Goal: Transaction & Acquisition: Purchase product/service

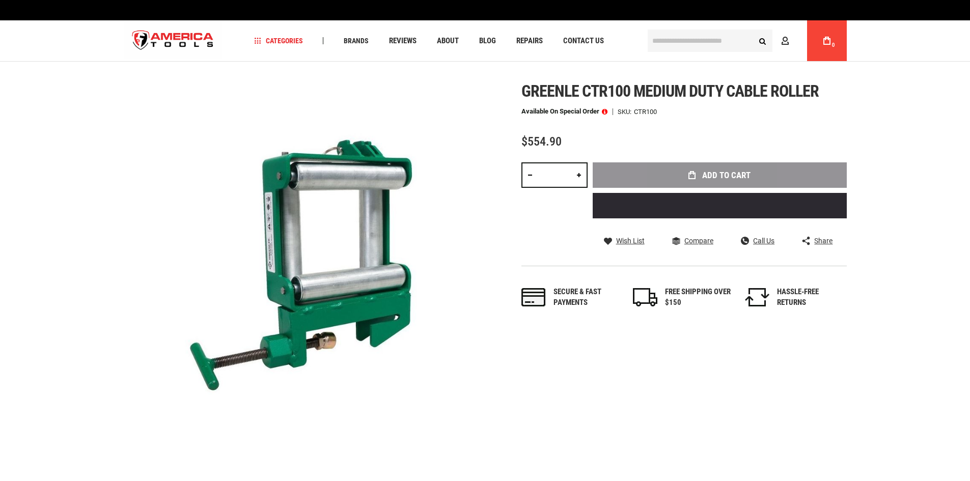
click at [580, 178] on link at bounding box center [578, 174] width 17 height 25
click at [577, 177] on link at bounding box center [578, 174] width 17 height 25
click at [668, 176] on div "Add to Cart" at bounding box center [720, 194] width 254 height 64
click at [721, 171] on div "Add to Cart" at bounding box center [720, 194] width 254 height 64
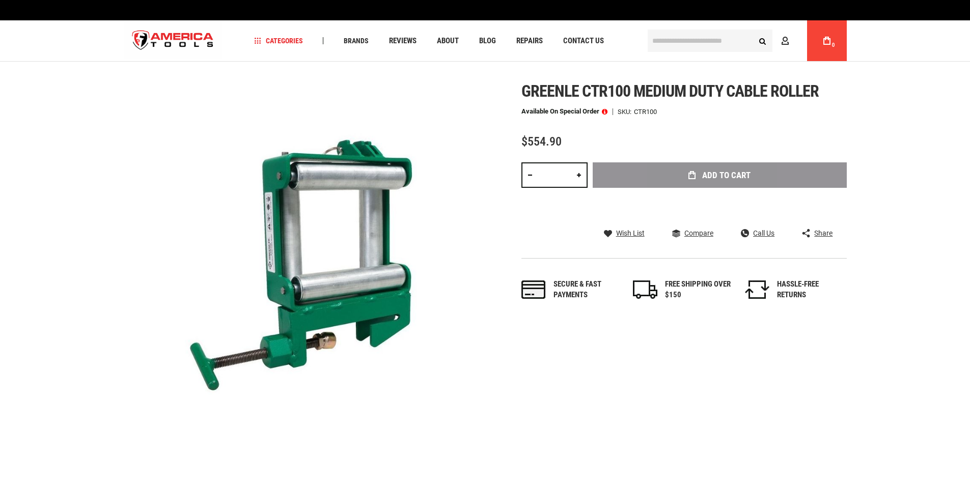
click at [711, 150] on div "Greenle ctr100 medium duty cable roller Available on Special Order SKU CTR100 $…" at bounding box center [683, 201] width 325 height 239
click at [535, 131] on div "Greenle ctr100 medium duty cable roller Available on Special Order SKU CTR100 $…" at bounding box center [683, 201] width 325 height 239
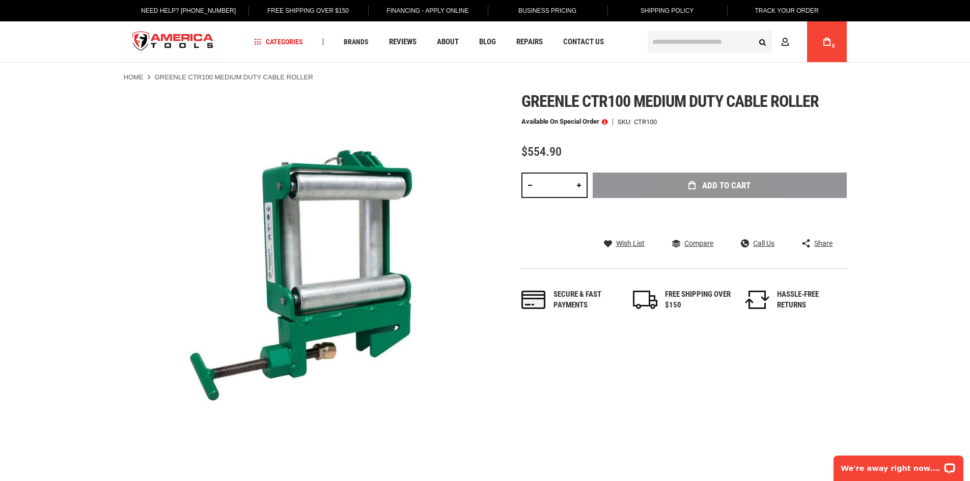
click at [604, 122] on span at bounding box center [605, 121] width 6 height 7
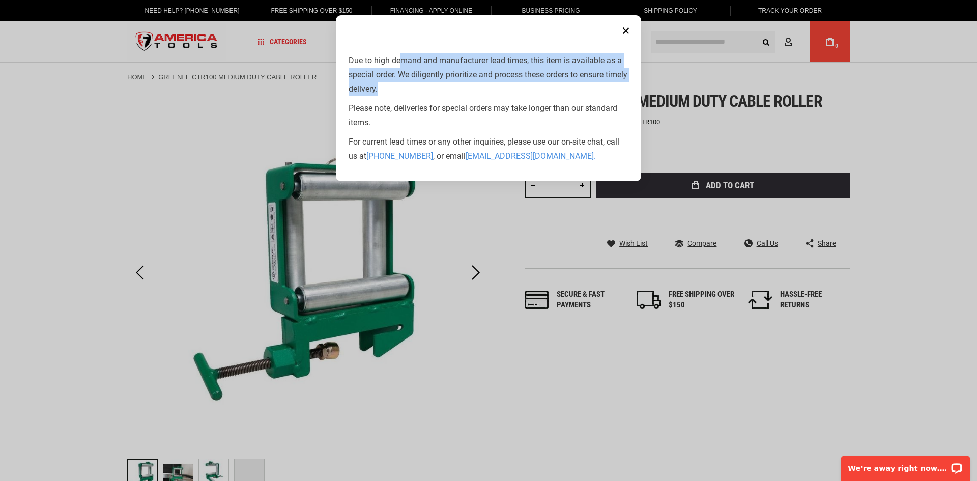
drag, startPoint x: 402, startPoint y: 59, endPoint x: 422, endPoint y: 88, distance: 35.6
click at [422, 88] on p "Due to high demand and manufacturer lead times, this item is available as a spe…" at bounding box center [489, 74] width 280 height 43
click at [412, 89] on p "Due to high demand and manufacturer lead times, this item is available as a spe…" at bounding box center [489, 74] width 280 height 43
drag, startPoint x: 361, startPoint y: 61, endPoint x: 375, endPoint y: 92, distance: 34.0
click at [375, 92] on p "Due to high demand and manufacturer lead times, this item is available as a spe…" at bounding box center [489, 74] width 280 height 43
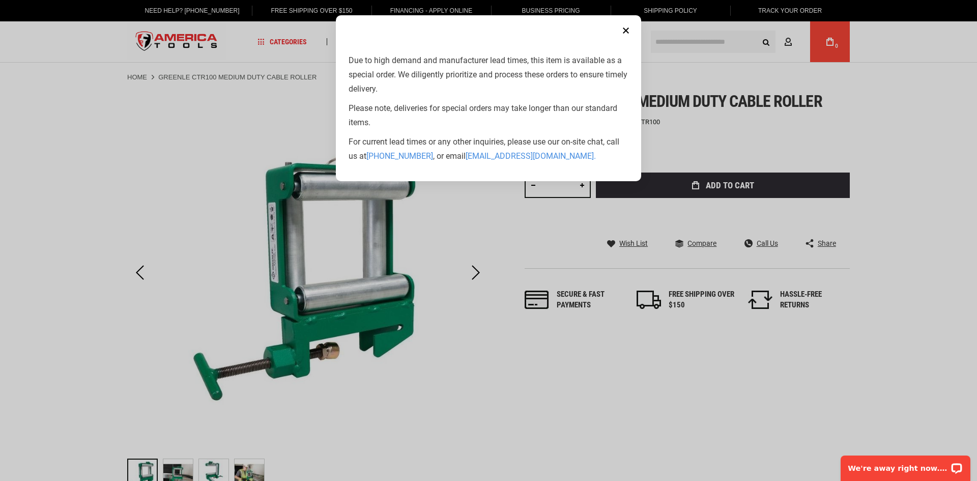
click at [386, 100] on div "Due to high demand and manufacturer lead times, this item is available as a spe…" at bounding box center [489, 108] width 280 height 110
click at [402, 106] on p "Please note, deliveries for special orders may take longer than our standard it…" at bounding box center [489, 115] width 280 height 29
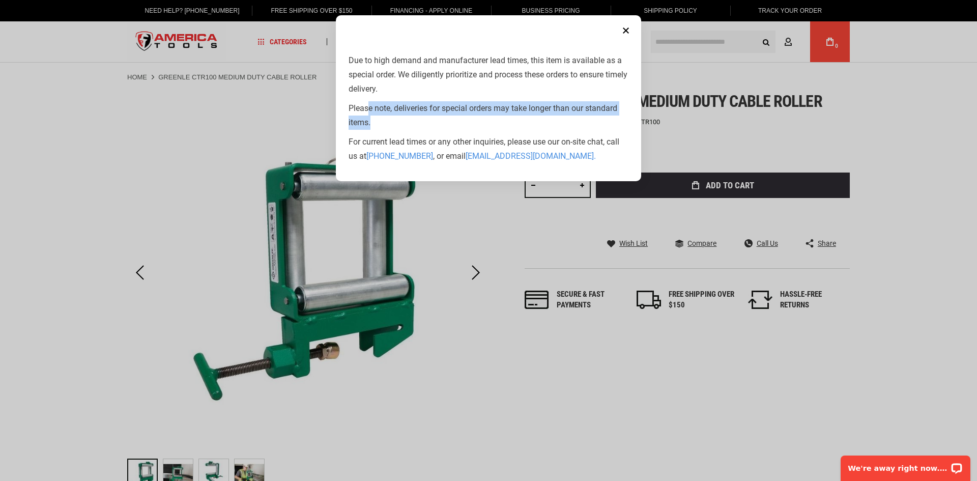
drag, startPoint x: 368, startPoint y: 105, endPoint x: 379, endPoint y: 121, distance: 19.5
click at [379, 121] on p "Please note, deliveries for special orders may take longer than our standard it…" at bounding box center [489, 115] width 280 height 29
drag, startPoint x: 374, startPoint y: 121, endPoint x: 361, endPoint y: 87, distance: 35.9
click at [361, 87] on div "Due to high demand and manufacturer lead times, this item is available as a spe…" at bounding box center [489, 108] width 280 height 110
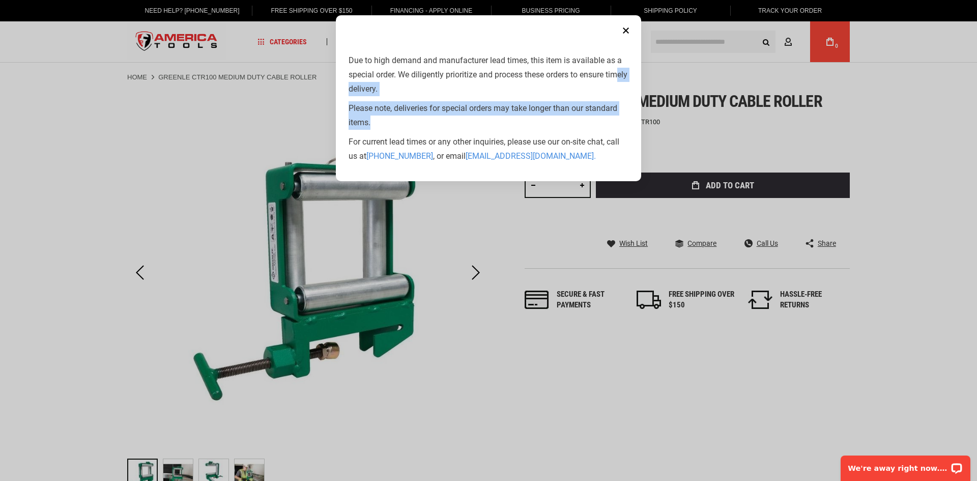
click at [363, 83] on p "Due to high demand and manufacturer lead times, this item is available as a spe…" at bounding box center [489, 74] width 280 height 43
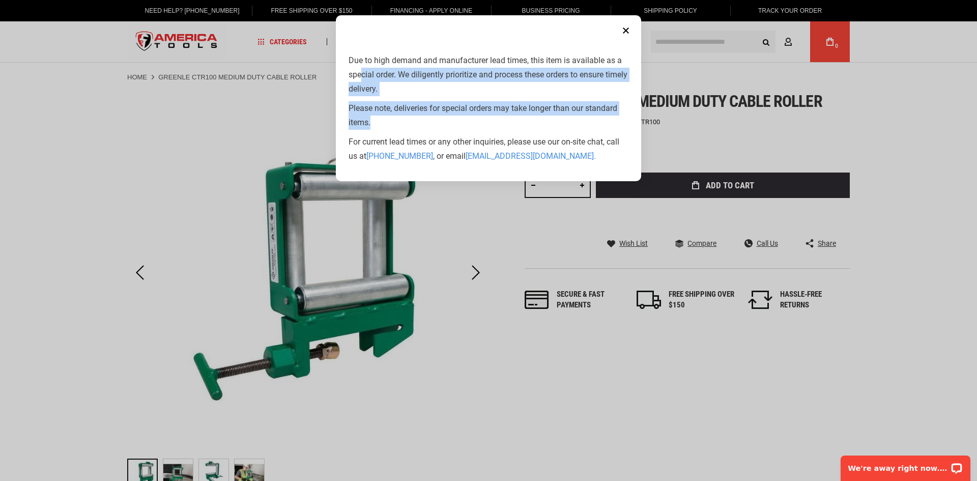
drag, startPoint x: 366, startPoint y: 88, endPoint x: 376, endPoint y: 121, distance: 34.6
click at [376, 121] on div "Due to high demand and manufacturer lead times, this item is available as a spe…" at bounding box center [489, 108] width 280 height 110
click at [385, 121] on p "Please note, deliveries for special orders may take longer than our standard it…" at bounding box center [489, 115] width 280 height 29
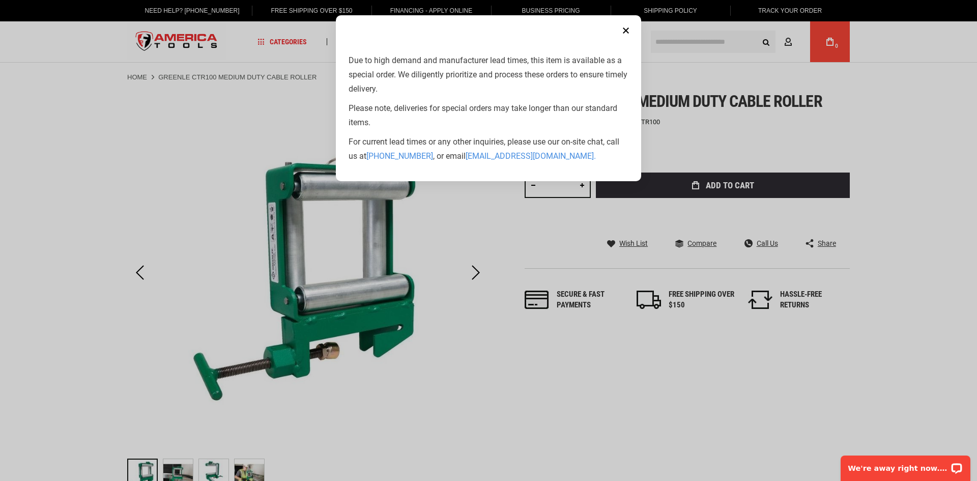
click at [624, 27] on button "Close" at bounding box center [626, 30] width 20 height 20
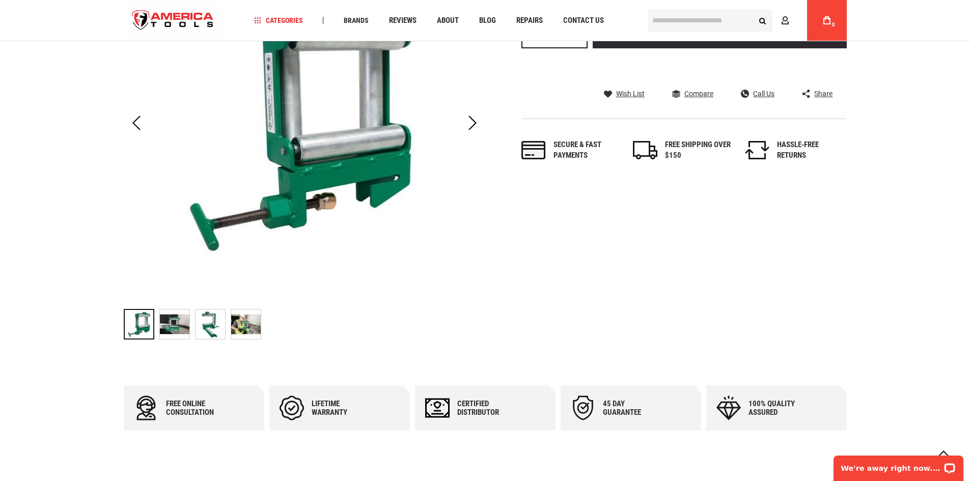
scroll to position [153, 0]
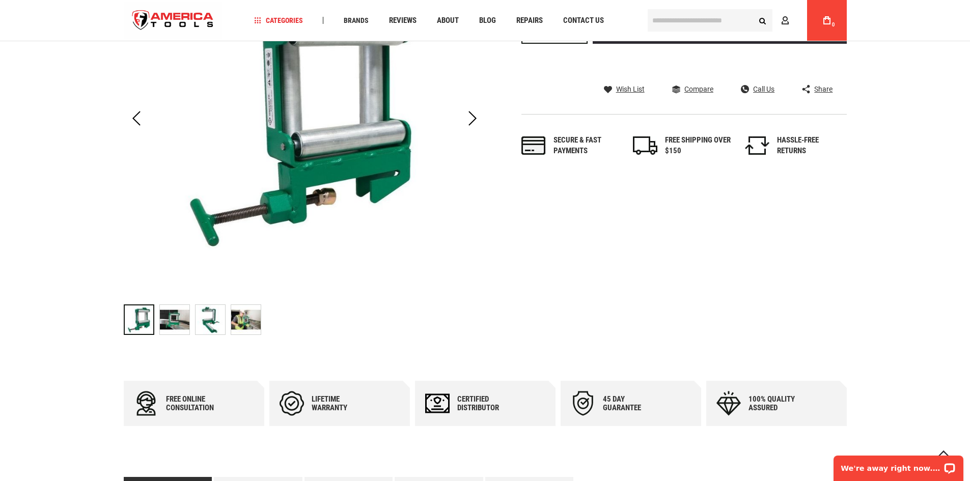
click at [200, 326] on img "GREENLE CTR100 MEDIUM DUTY CABLE ROLLER" at bounding box center [210, 320] width 30 height 30
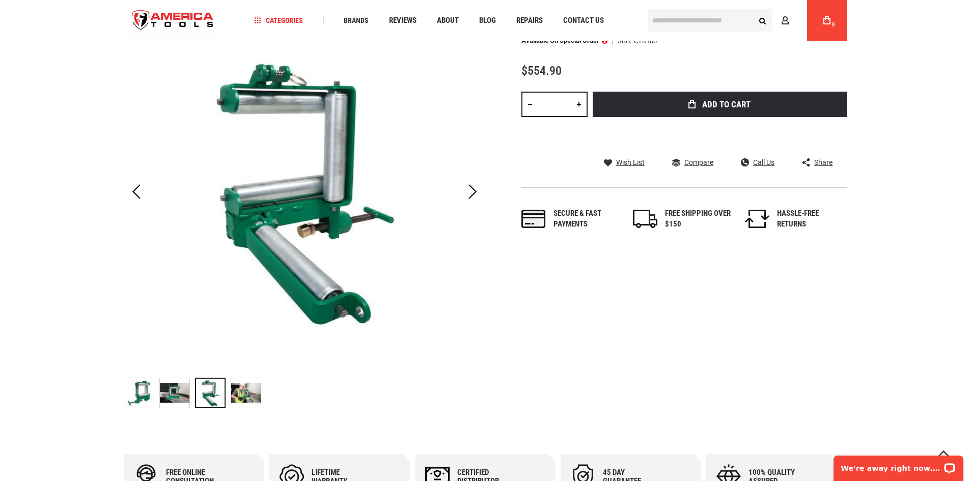
scroll to position [102, 0]
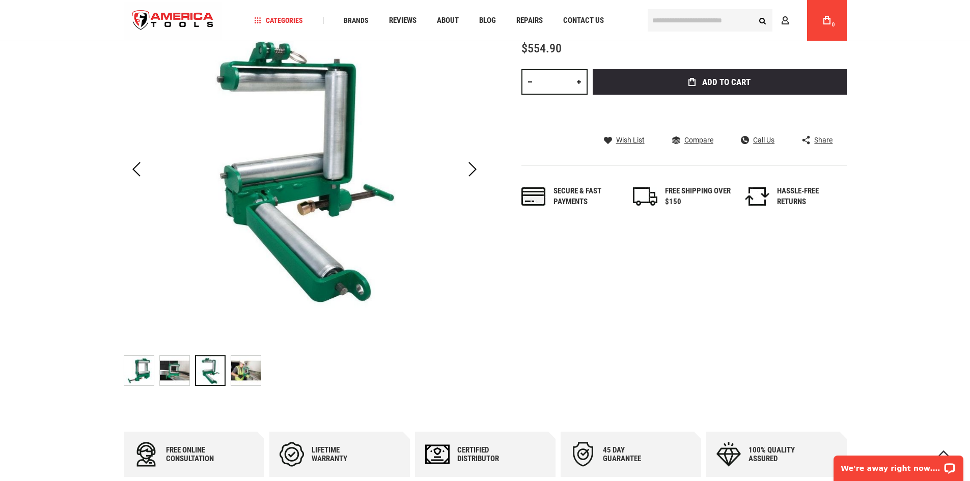
click at [245, 374] on img "GREENLE CTR100 MEDIUM DUTY CABLE ROLLER" at bounding box center [246, 371] width 30 height 30
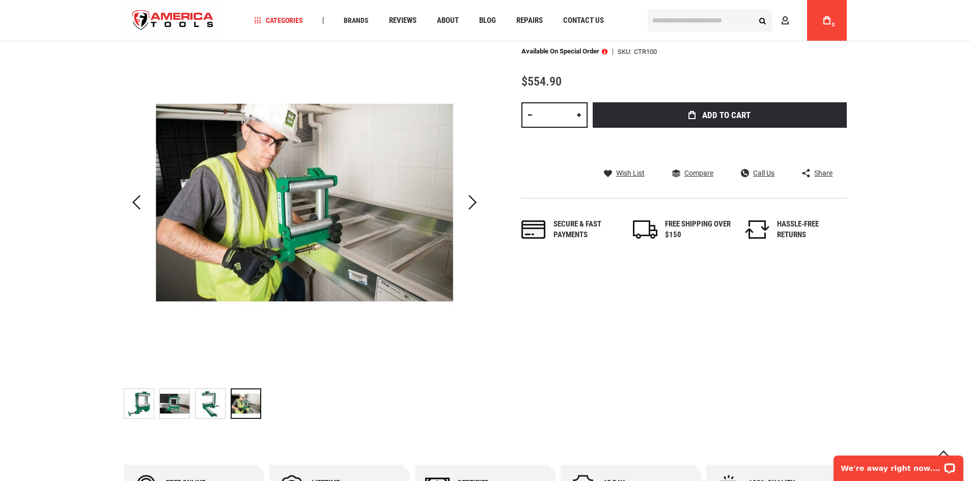
scroll to position [0, 0]
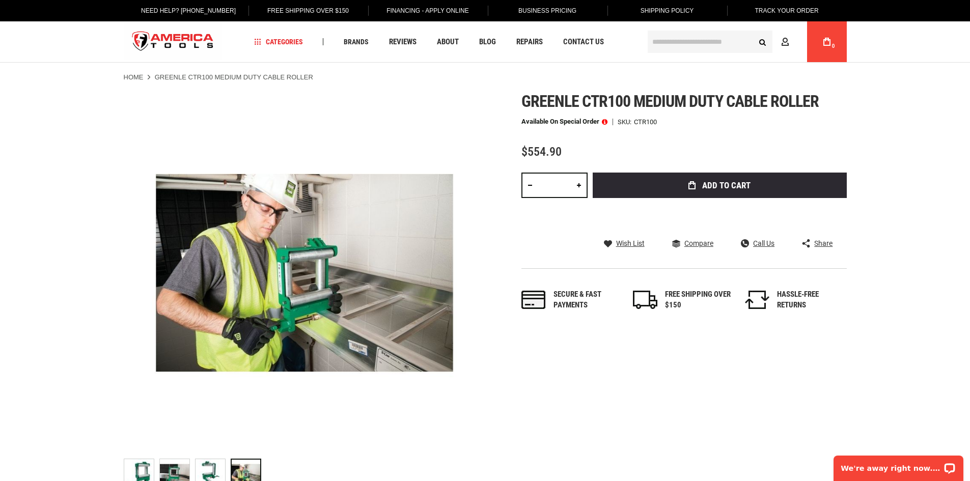
click at [531, 188] on link at bounding box center [529, 185] width 17 height 25
type input "*"
